Goal: Information Seeking & Learning: Learn about a topic

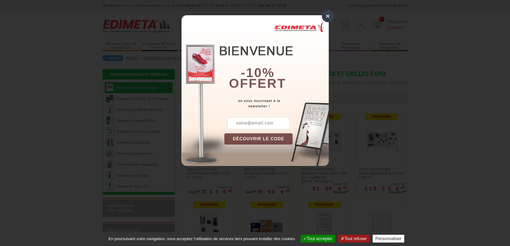
click at [327, 17] on div "×" at bounding box center [328, 16] width 12 height 12
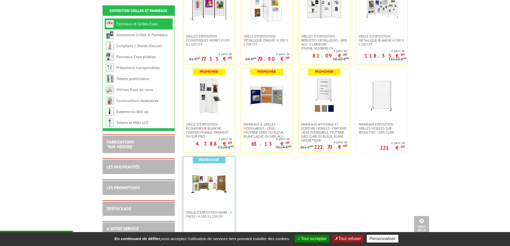
scroll to position [80, 0]
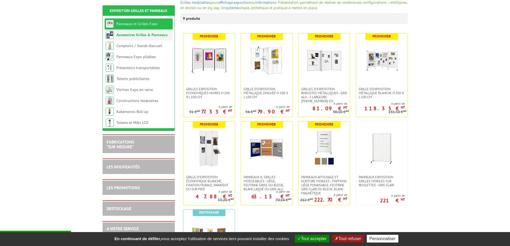
click at [145, 37] on link "Accessoires Grilles & Panneaux" at bounding box center [142, 34] width 51 height 5
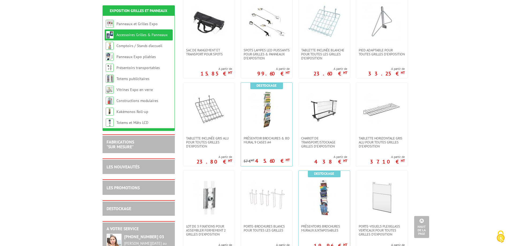
scroll to position [268, 0]
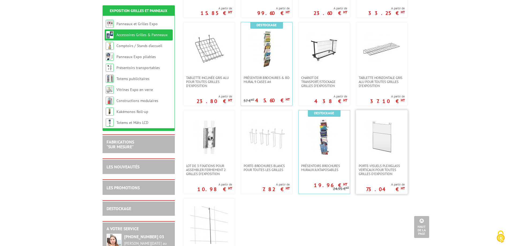
click at [385, 140] on img at bounding box center [381, 136] width 37 height 37
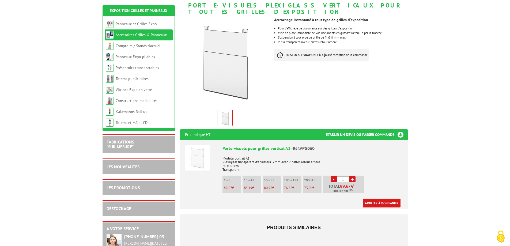
scroll to position [80, 0]
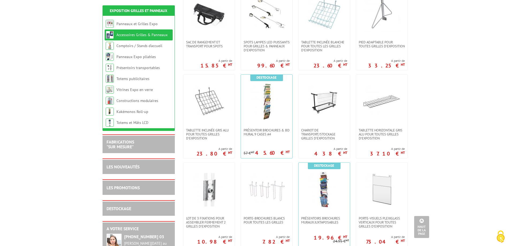
scroll to position [214, 0]
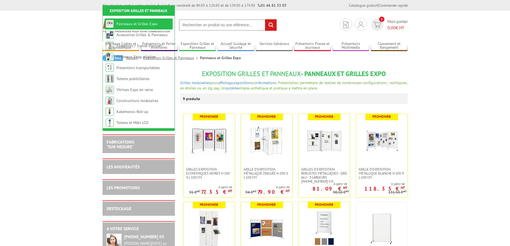
scroll to position [80, 0]
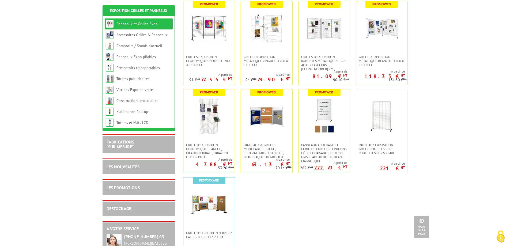
scroll to position [80, 0]
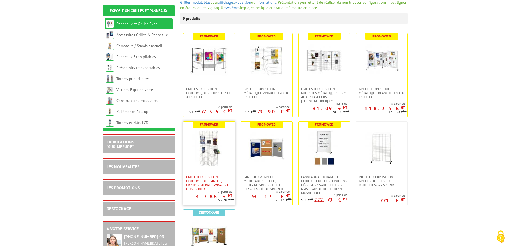
click at [206, 183] on span "Grille d'exposition économique blanche, fixation murale, paravent ou sur pied" at bounding box center [209, 183] width 46 height 16
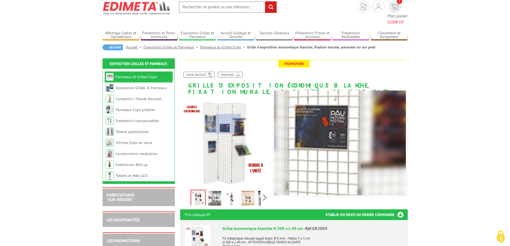
scroll to position [54, 0]
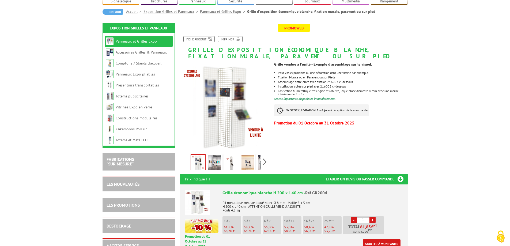
click at [199, 157] on img at bounding box center [198, 163] width 14 height 17
click at [197, 155] on img at bounding box center [198, 163] width 14 height 17
click at [220, 156] on img at bounding box center [214, 163] width 13 height 17
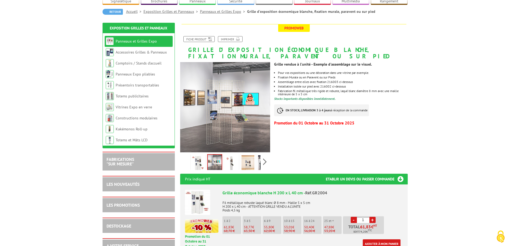
click at [231, 159] on img at bounding box center [231, 163] width 13 height 17
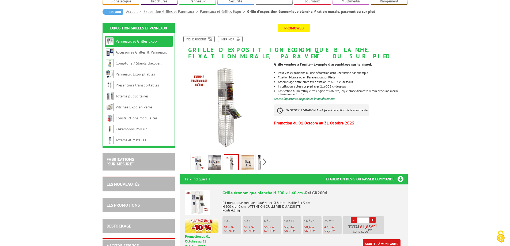
click at [243, 157] on img at bounding box center [248, 163] width 13 height 17
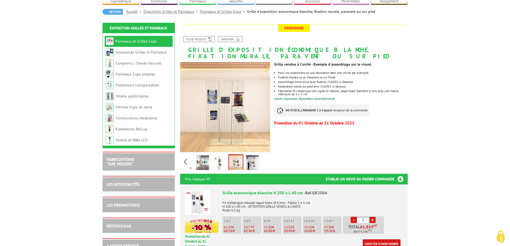
click at [262, 156] on div "Previous Next" at bounding box center [225, 161] width 90 height 19
click at [255, 158] on img at bounding box center [252, 163] width 13 height 17
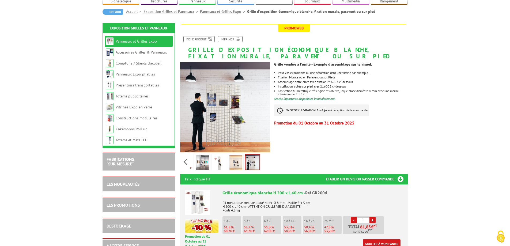
click at [199, 159] on img at bounding box center [202, 163] width 13 height 17
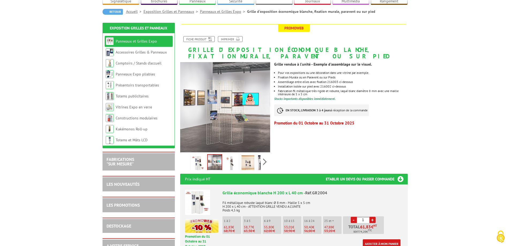
click at [187, 156] on div "Previous Next" at bounding box center [225, 161] width 90 height 19
click at [197, 158] on img at bounding box center [198, 163] width 13 height 17
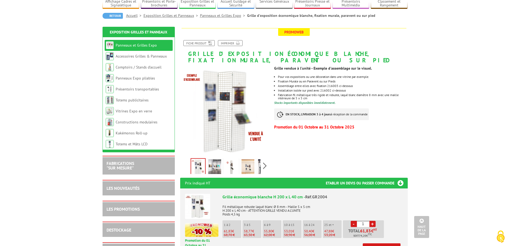
scroll to position [27, 0]
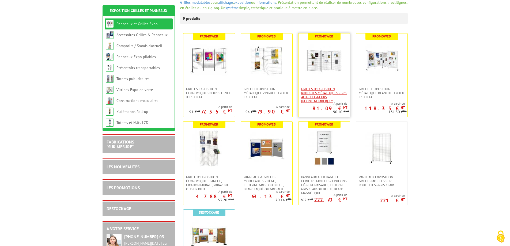
click at [330, 97] on span "Grilles d'exposition robustes métalliques - gris alu - 3 largeurs [PHONE_NUMBER…" at bounding box center [324, 95] width 46 height 16
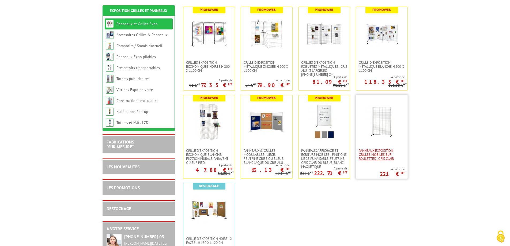
scroll to position [107, 0]
click at [385, 160] on span "Panneaux Exposition Grilles mobiles sur roulettes - gris clair" at bounding box center [382, 154] width 46 height 12
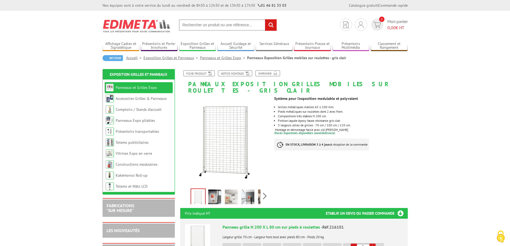
click at [215, 192] on img at bounding box center [214, 198] width 13 height 17
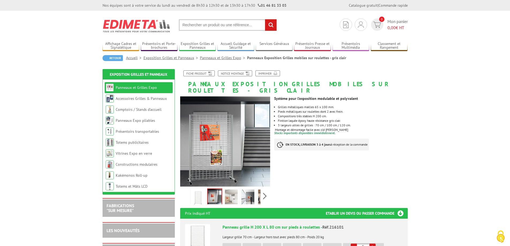
click at [227, 193] on img at bounding box center [231, 198] width 13 height 17
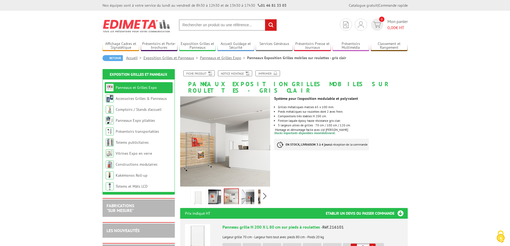
click at [254, 191] on img at bounding box center [248, 198] width 13 height 17
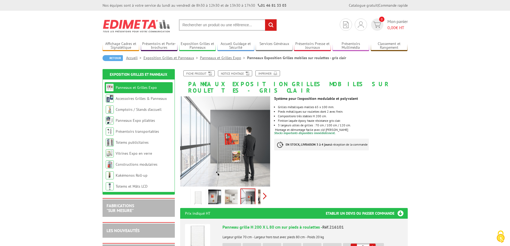
click at [263, 191] on div "Previous Next" at bounding box center [225, 196] width 90 height 19
click at [254, 192] on img at bounding box center [252, 198] width 13 height 17
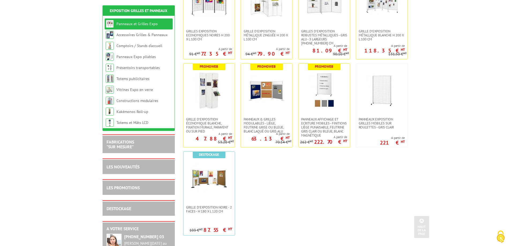
scroll to position [187, 0]
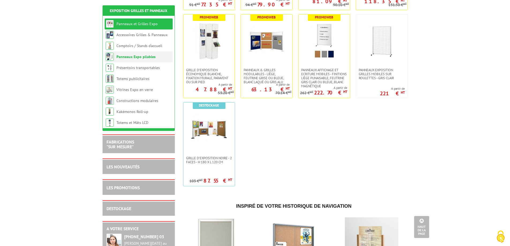
click at [128, 58] on link "Panneaux Expo pliables" at bounding box center [136, 56] width 39 height 5
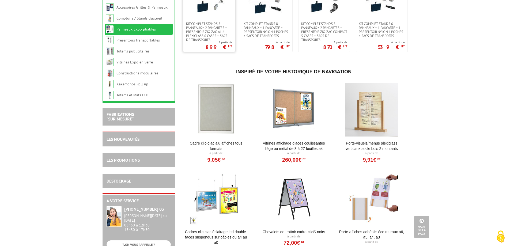
scroll to position [214, 0]
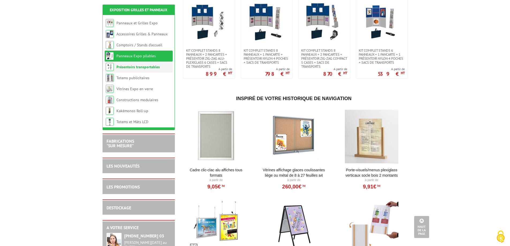
click at [151, 66] on li "Présentoirs transportables" at bounding box center [139, 67] width 68 height 11
click at [130, 65] on link "Présentoirs transportables" at bounding box center [138, 67] width 43 height 5
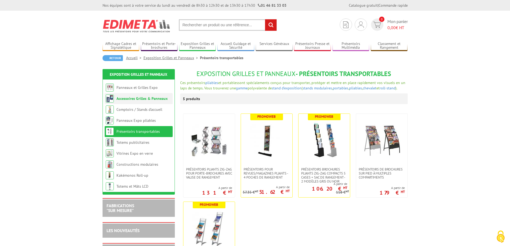
click at [143, 100] on link "Accessoires Grilles & Panneaux" at bounding box center [142, 98] width 51 height 5
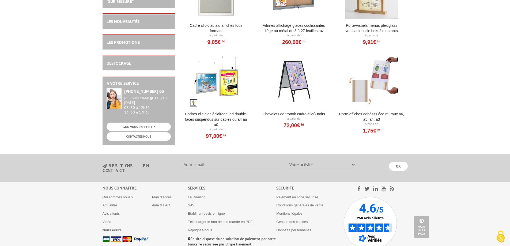
scroll to position [429, 0]
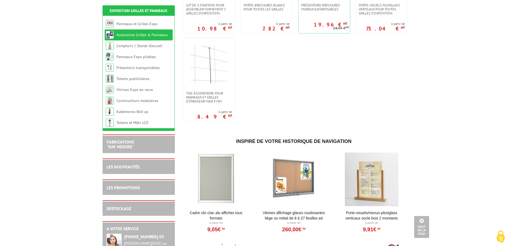
click at [117, 150] on section "FABRICATIONS "Sur Mesure"" at bounding box center [139, 144] width 72 height 18
click at [119, 143] on link "FABRICATIONS "Sur Mesure"" at bounding box center [121, 144] width 28 height 10
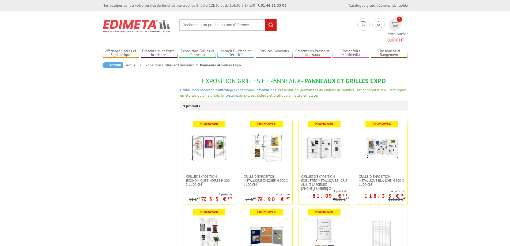
scroll to position [187, 0]
